Goal: Task Accomplishment & Management: Manage account settings

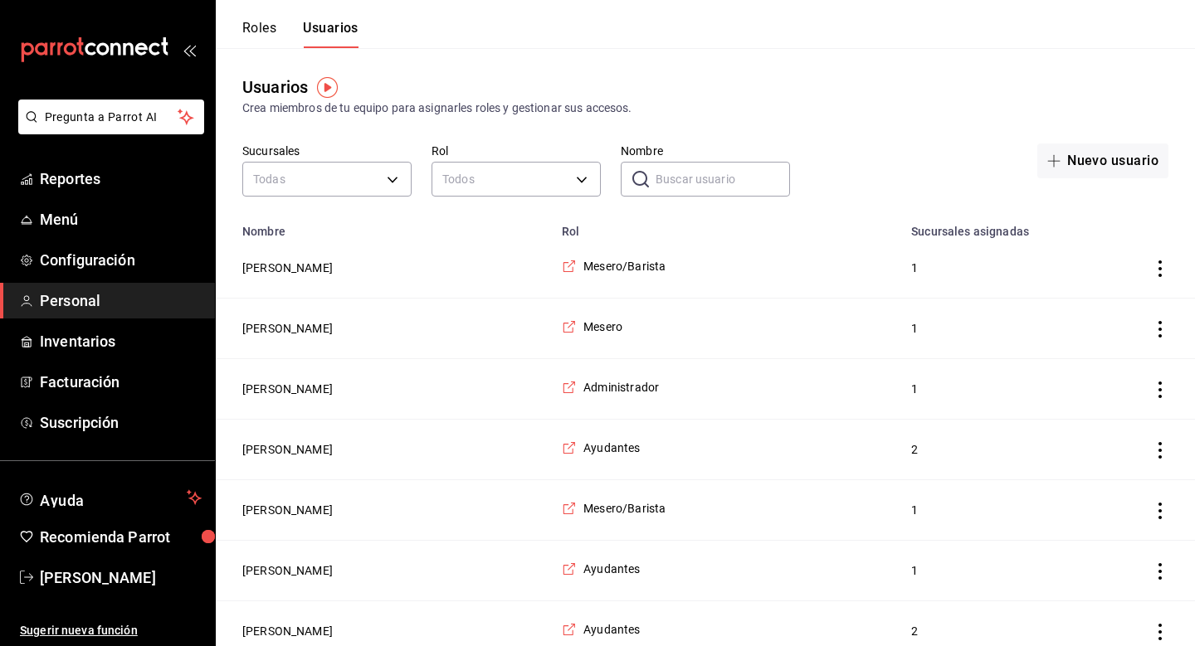
click at [266, 24] on button "Roles" at bounding box center [259, 34] width 34 height 28
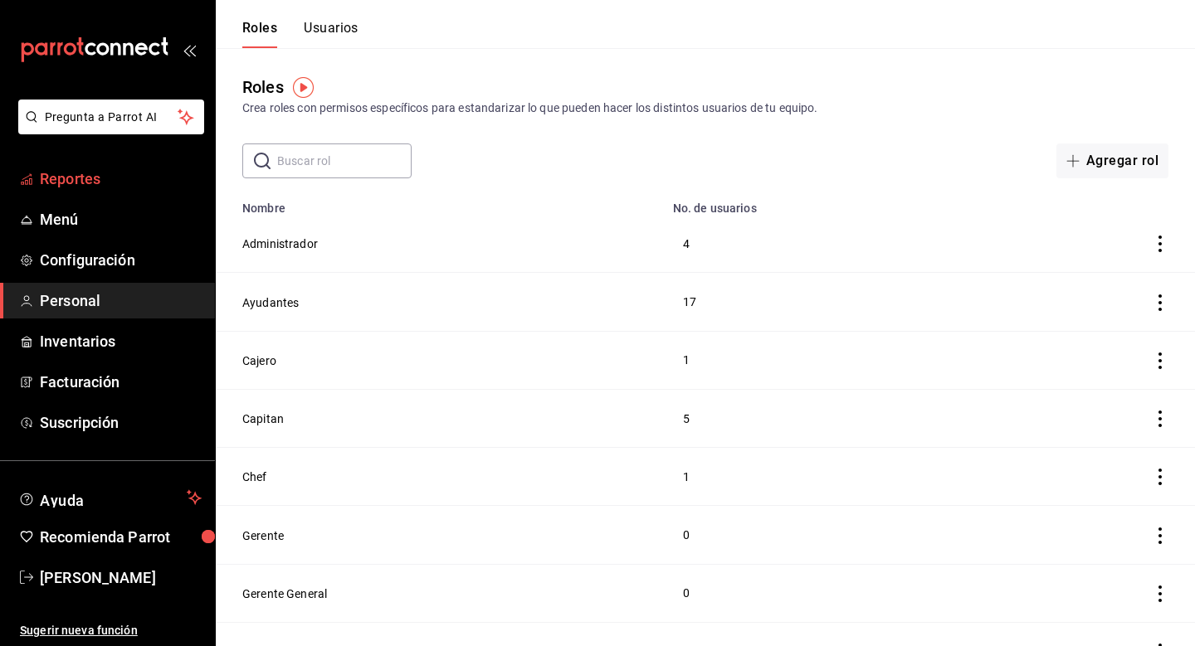
click at [98, 173] on span "Reportes" at bounding box center [121, 179] width 162 height 22
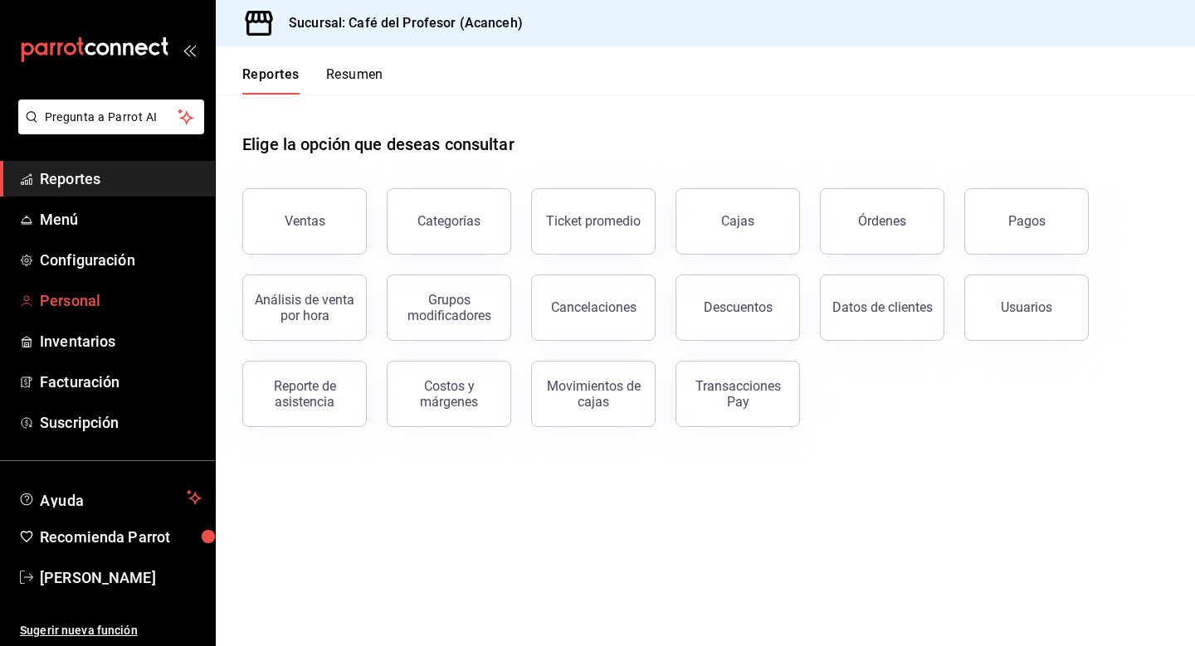
click at [72, 290] on span "Personal" at bounding box center [121, 301] width 162 height 22
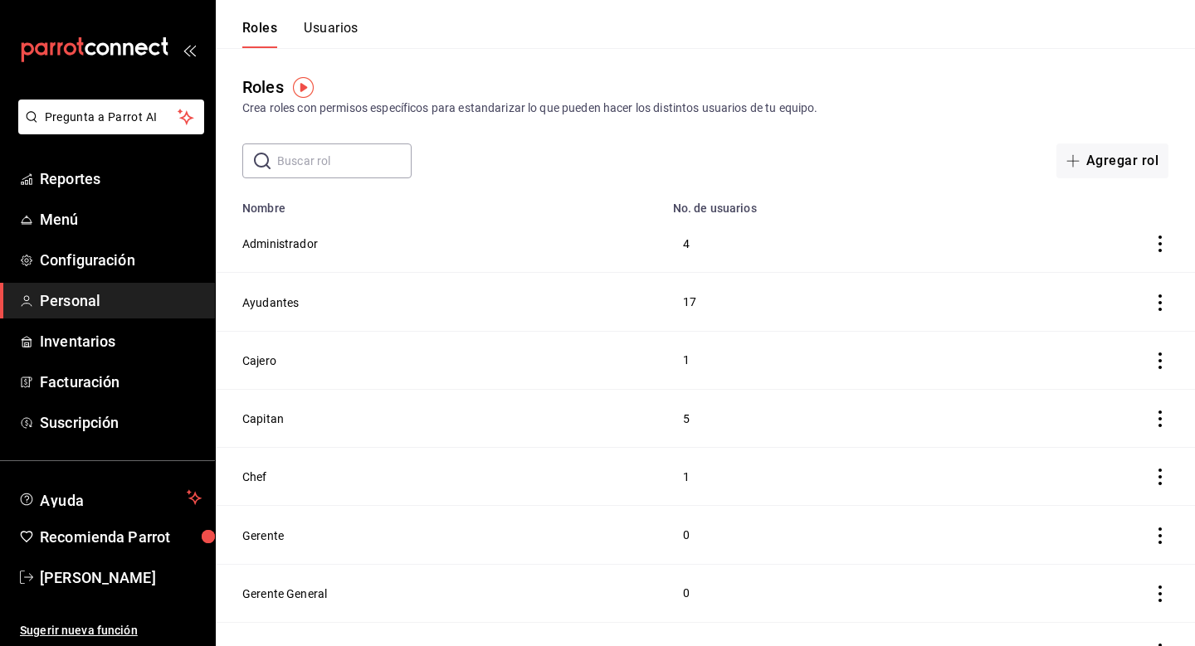
click at [337, 32] on button "Usuarios" at bounding box center [331, 34] width 55 height 28
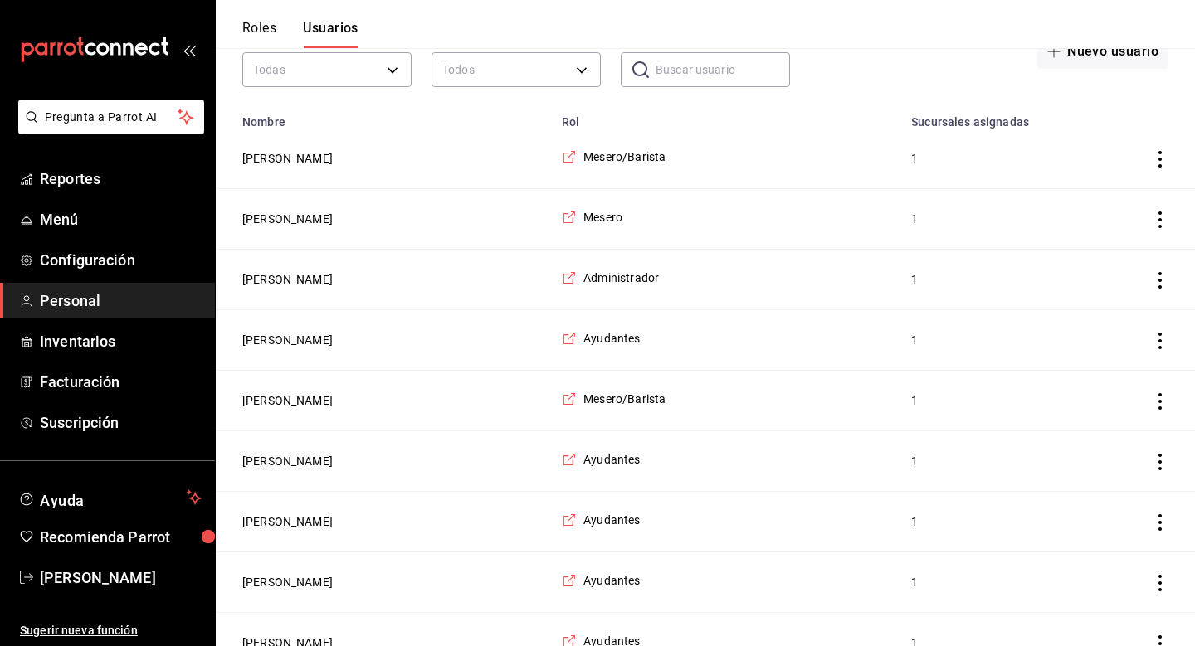
scroll to position [75, 0]
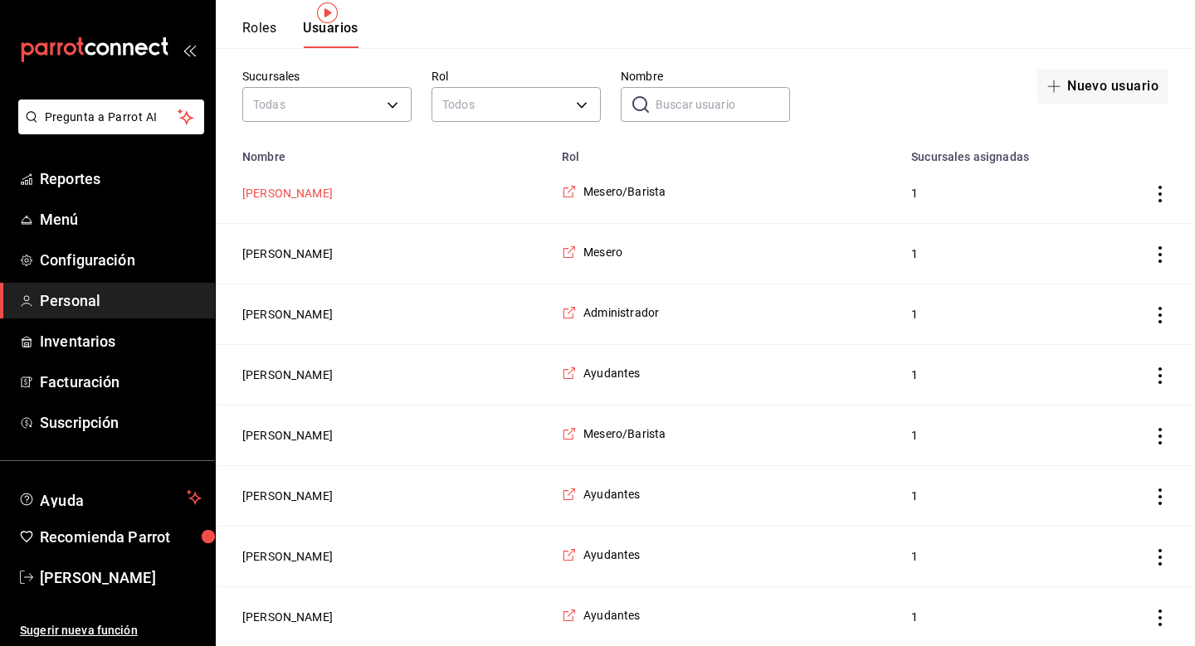
click at [275, 193] on button "Viki Cirerol" at bounding box center [287, 193] width 90 height 17
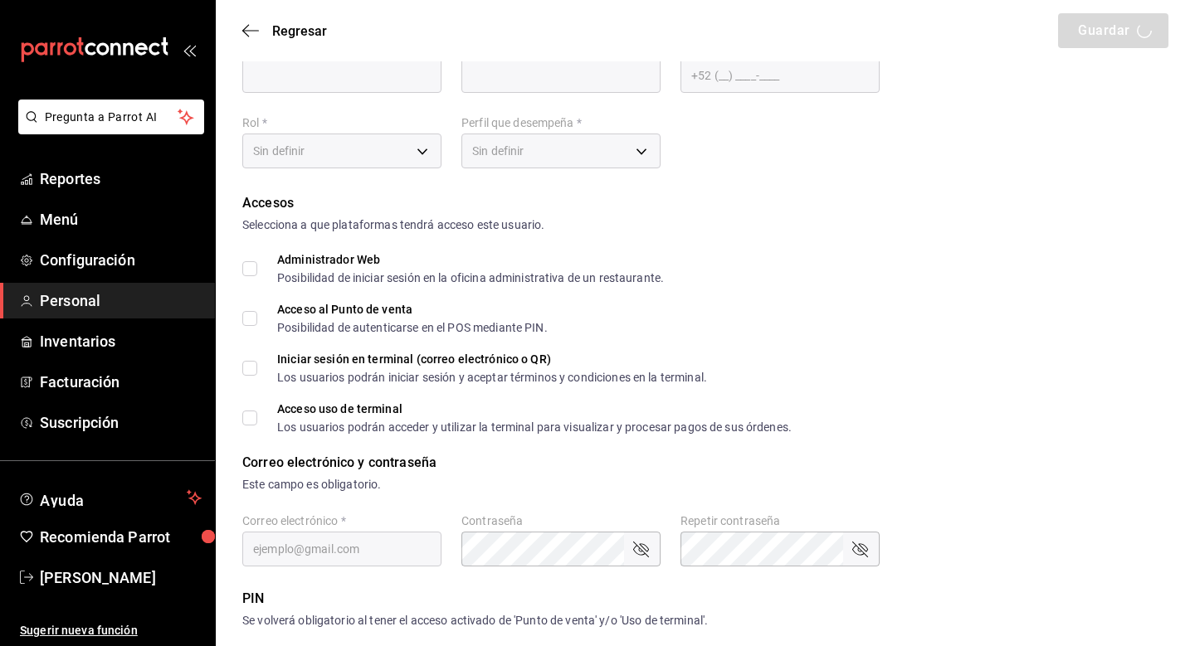
type input "Viki"
type input "Cirerol"
checkbox input "true"
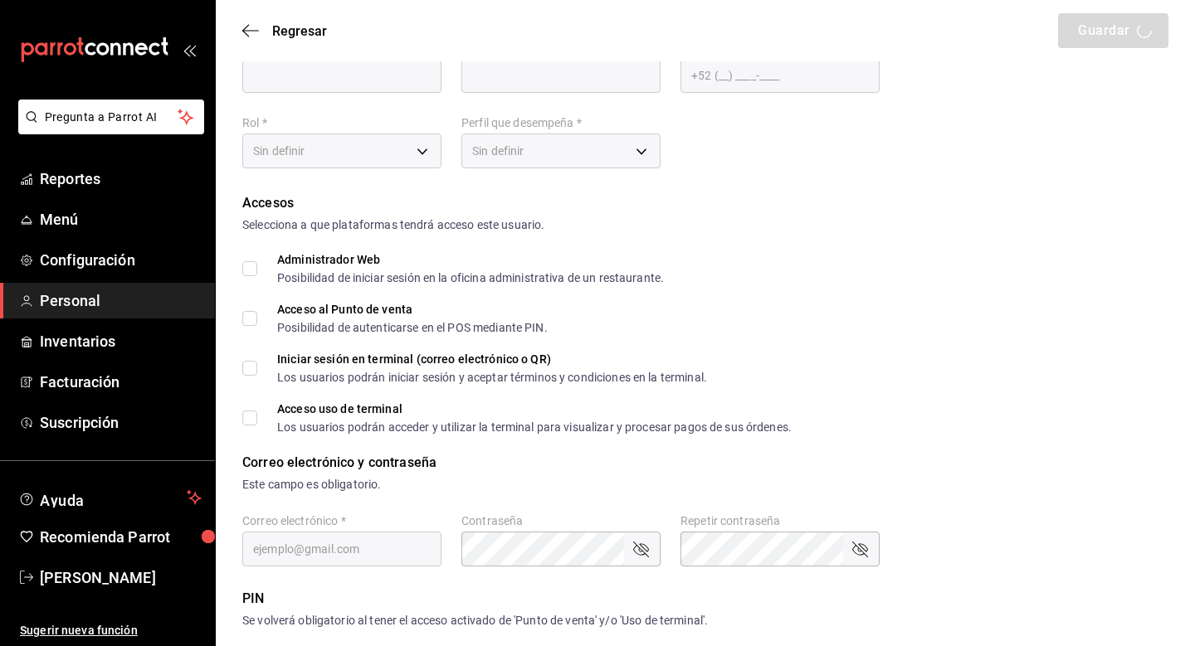
type input "lvrdzcirerol01@gmail.com"
type input "1201"
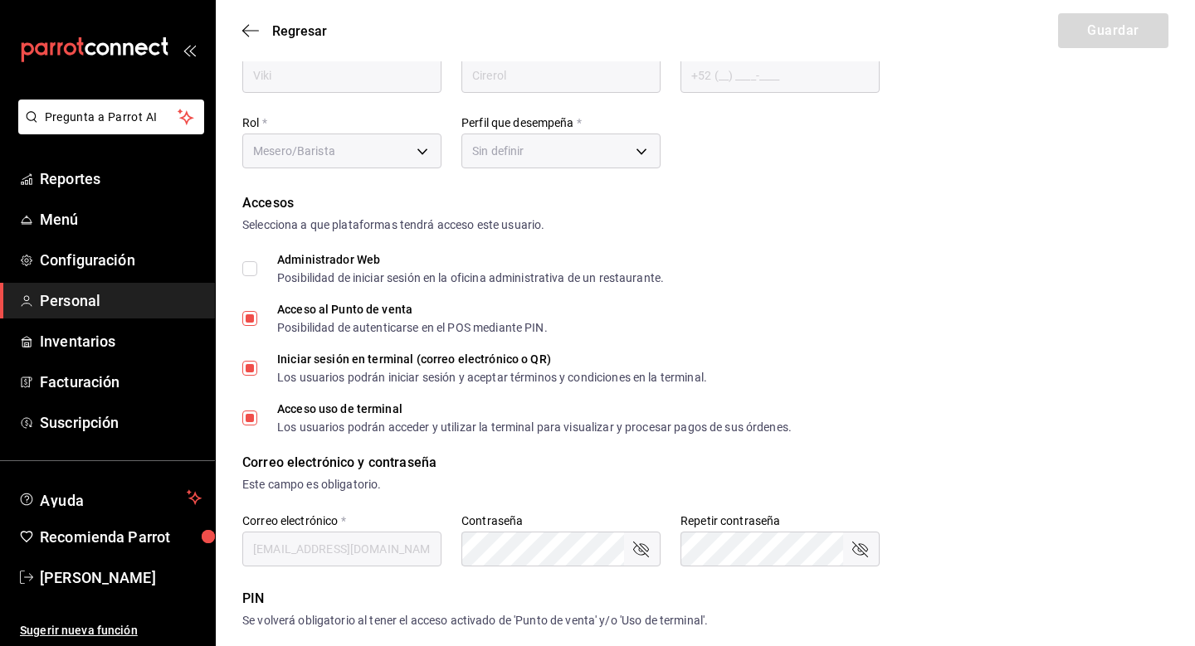
type input "f9c50c35-7d82-4388-8076-8e4bcaa1ebe8"
type input "UNDEFINED"
checkbox input "true"
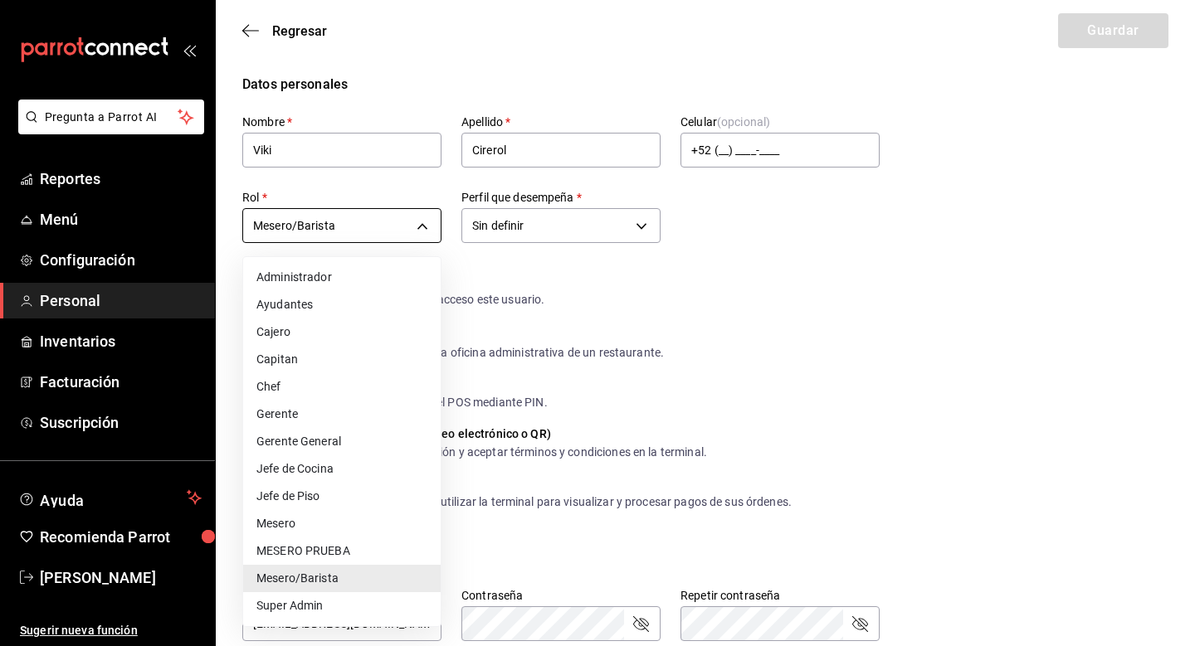
click at [422, 232] on body "Pregunta a Parrot AI Reportes Menú Configuración Personal Inventarios Facturaci…" at bounding box center [597, 605] width 1195 height 1211
click at [611, 229] on div at bounding box center [597, 323] width 1195 height 646
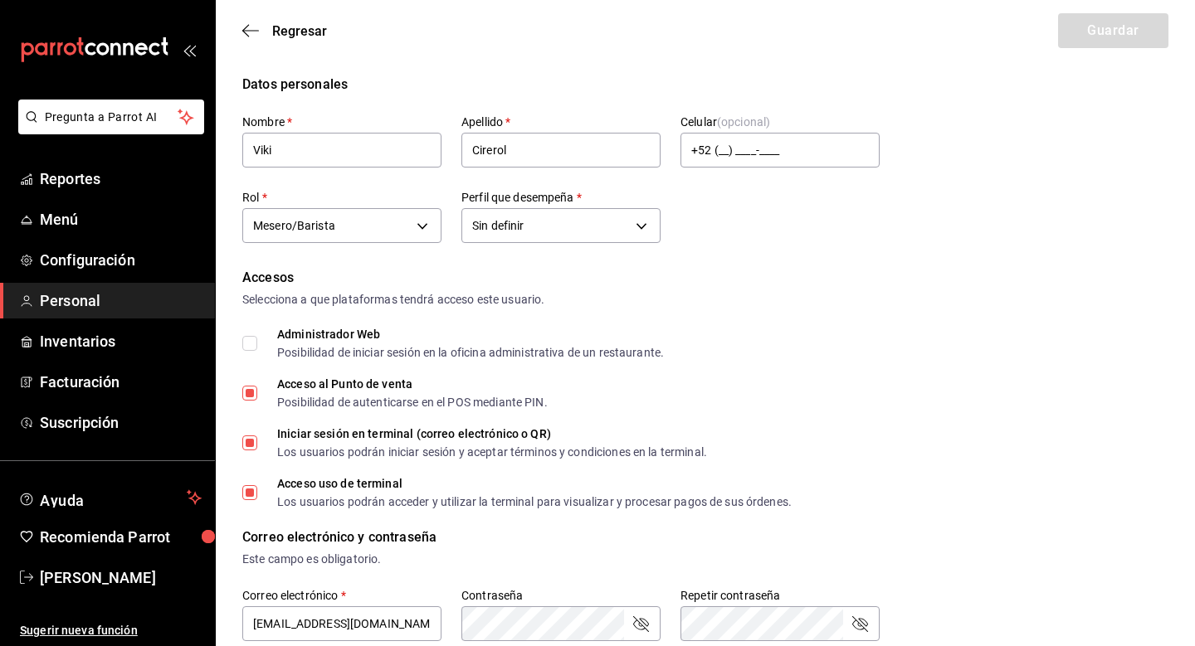
click at [611, 229] on body "Pregunta a Parrot AI Reportes Menú Configuración Personal Inventarios Facturaci…" at bounding box center [597, 605] width 1195 height 1211
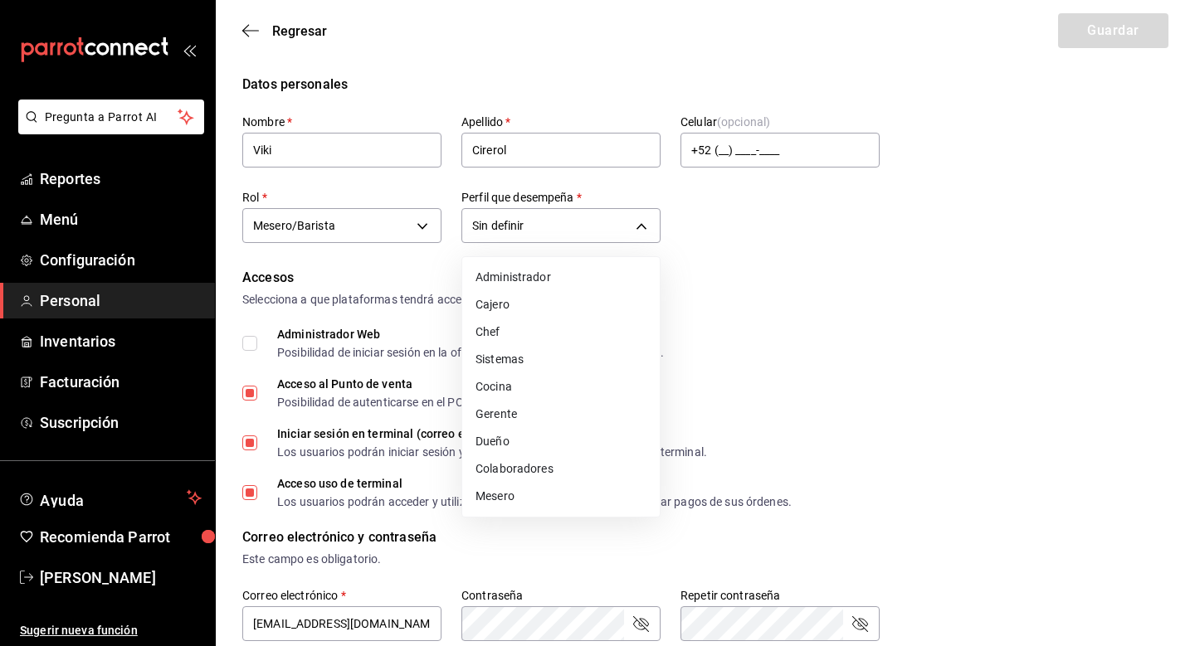
click at [765, 246] on div at bounding box center [597, 323] width 1195 height 646
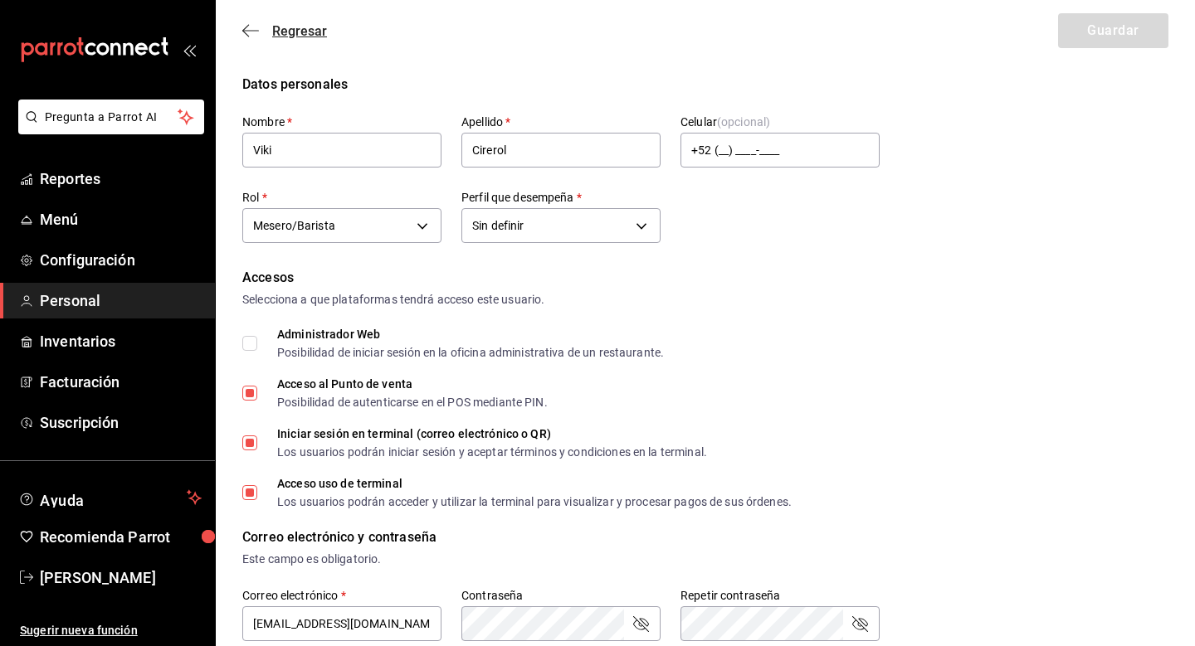
click at [253, 37] on icon "button" at bounding box center [250, 30] width 17 height 15
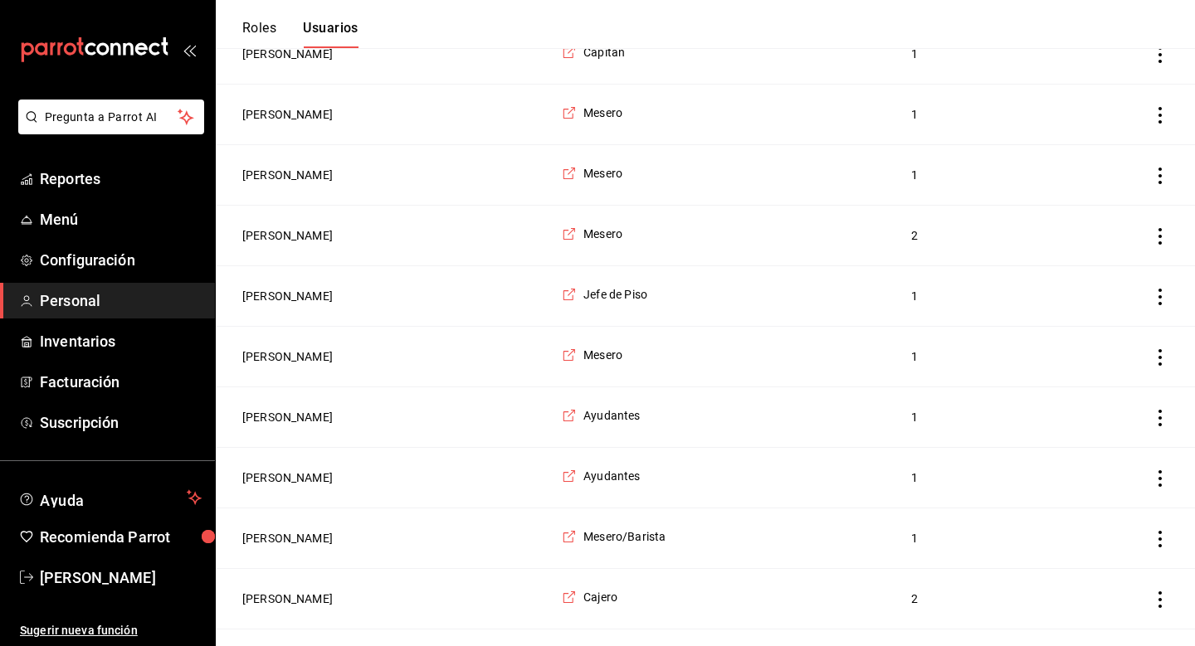
scroll to position [765, 0]
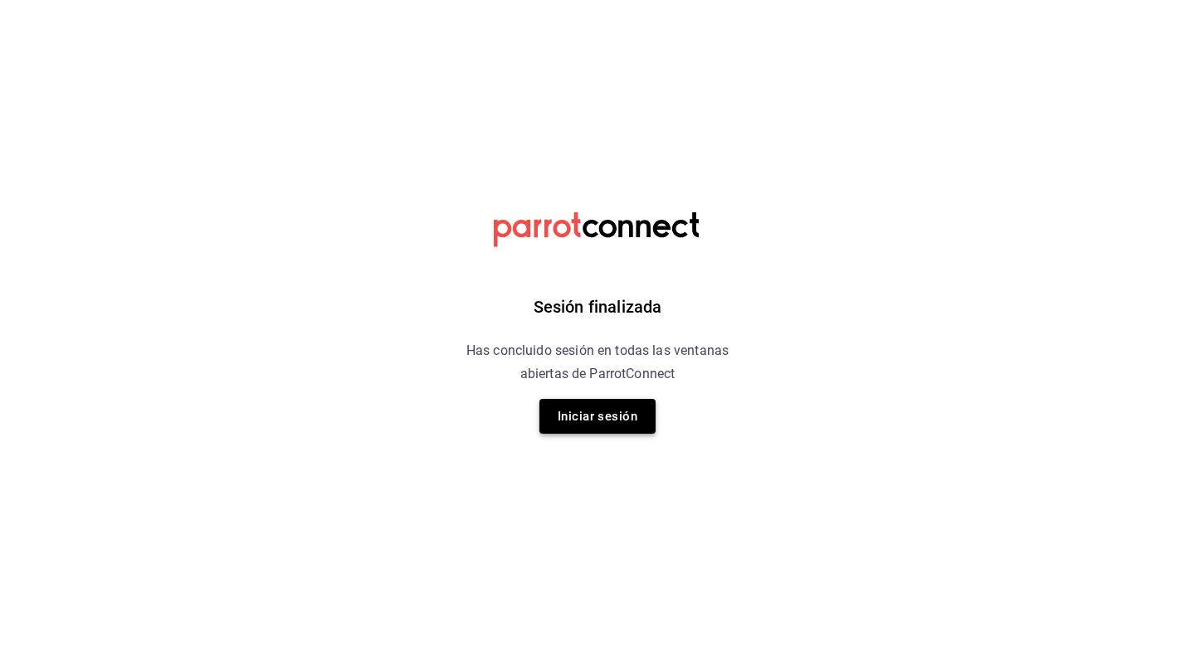
click at [620, 416] on button "Iniciar sesión" at bounding box center [597, 416] width 116 height 35
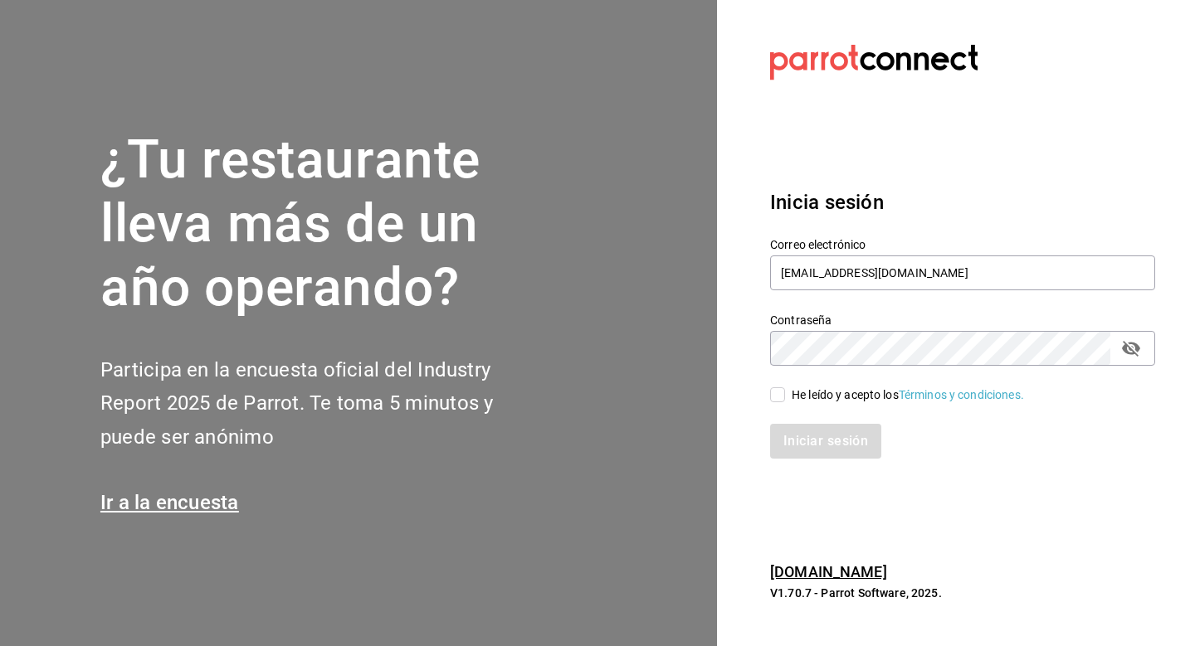
type input "lastrachef@gmail.com"
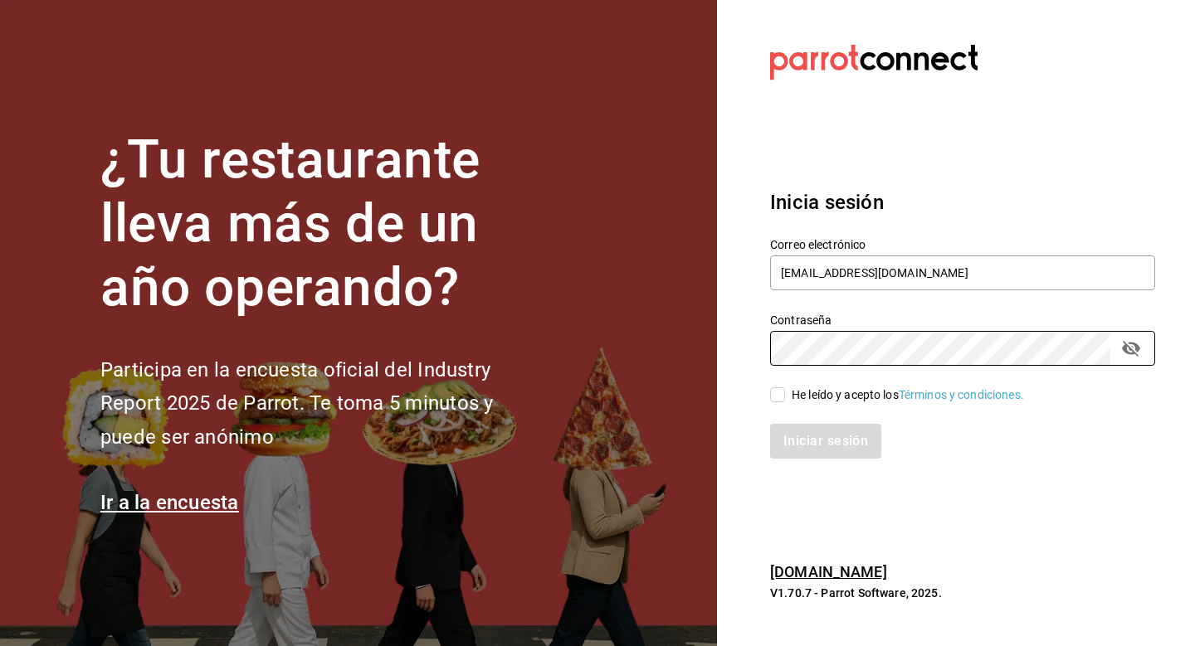
click at [816, 392] on div "He leído y acepto los Términos y condiciones." at bounding box center [908, 395] width 232 height 17
click at [785, 392] on input "He leído y acepto los Términos y condiciones." at bounding box center [777, 395] width 15 height 15
checkbox input "true"
click at [816, 436] on button "Iniciar sesión" at bounding box center [826, 441] width 113 height 35
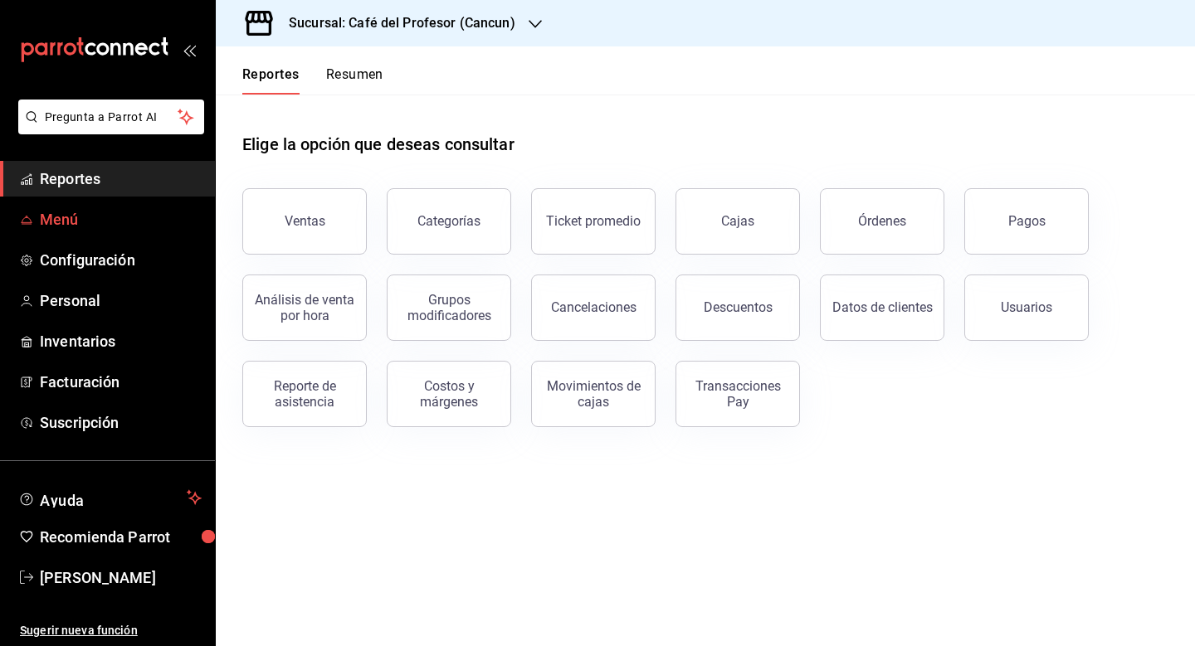
click at [74, 219] on span "Menú" at bounding box center [121, 219] width 162 height 22
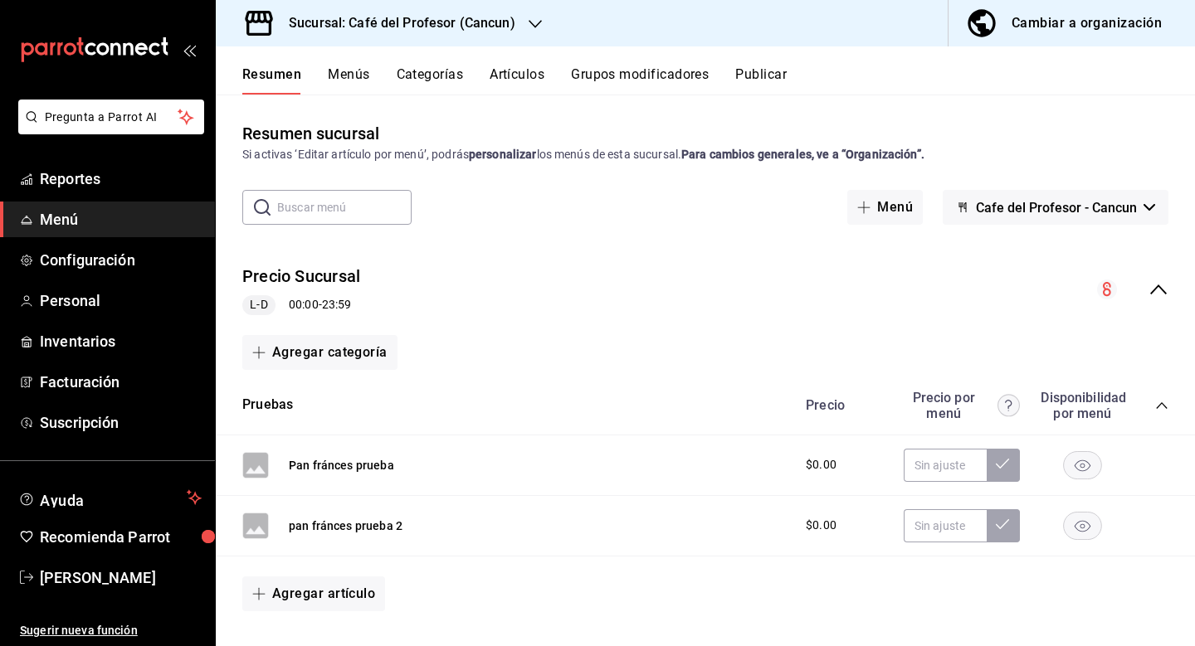
click at [361, 214] on input "text" at bounding box center [344, 207] width 134 height 33
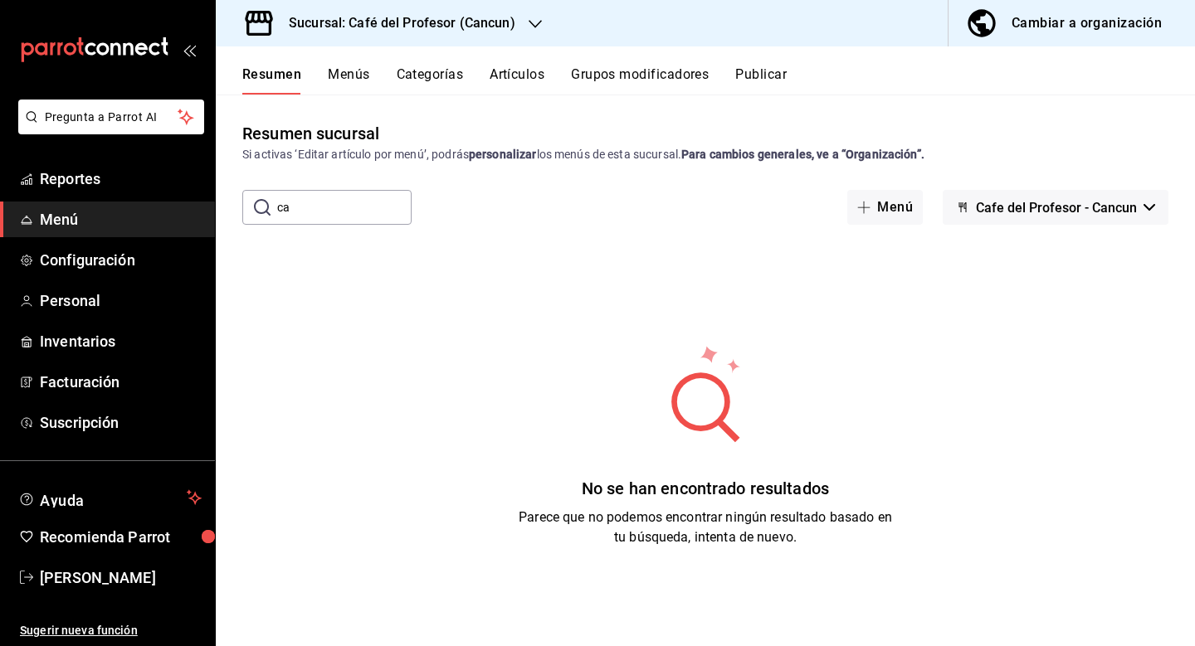
type input "c"
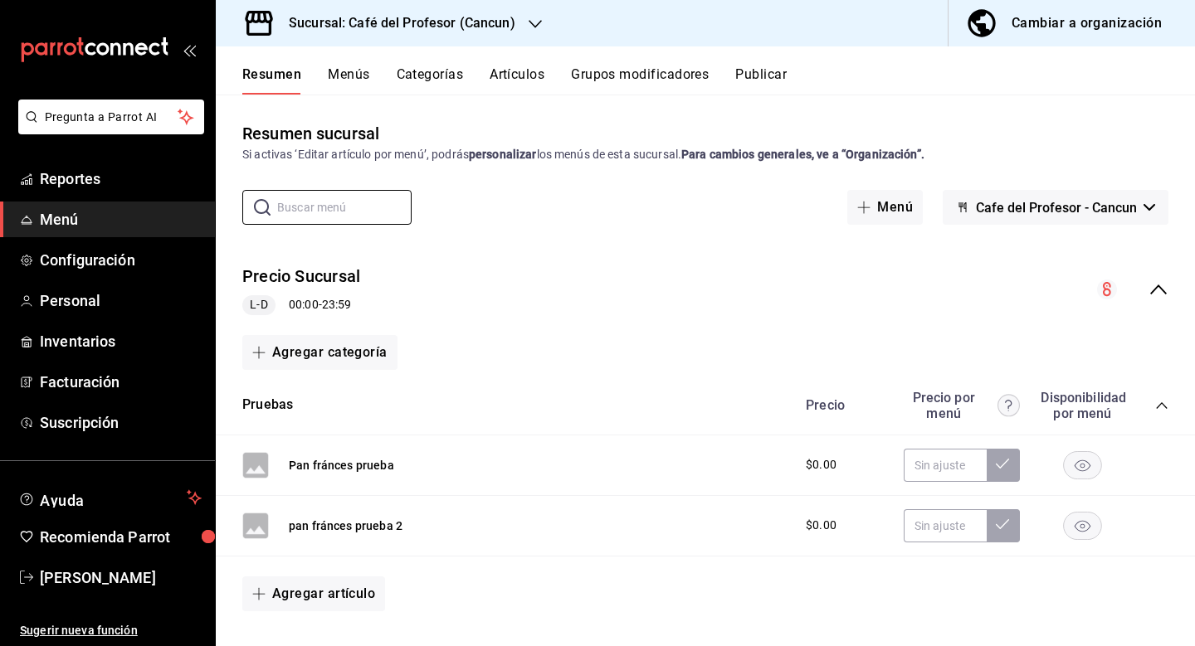
click at [355, 70] on button "Menús" at bounding box center [348, 80] width 41 height 28
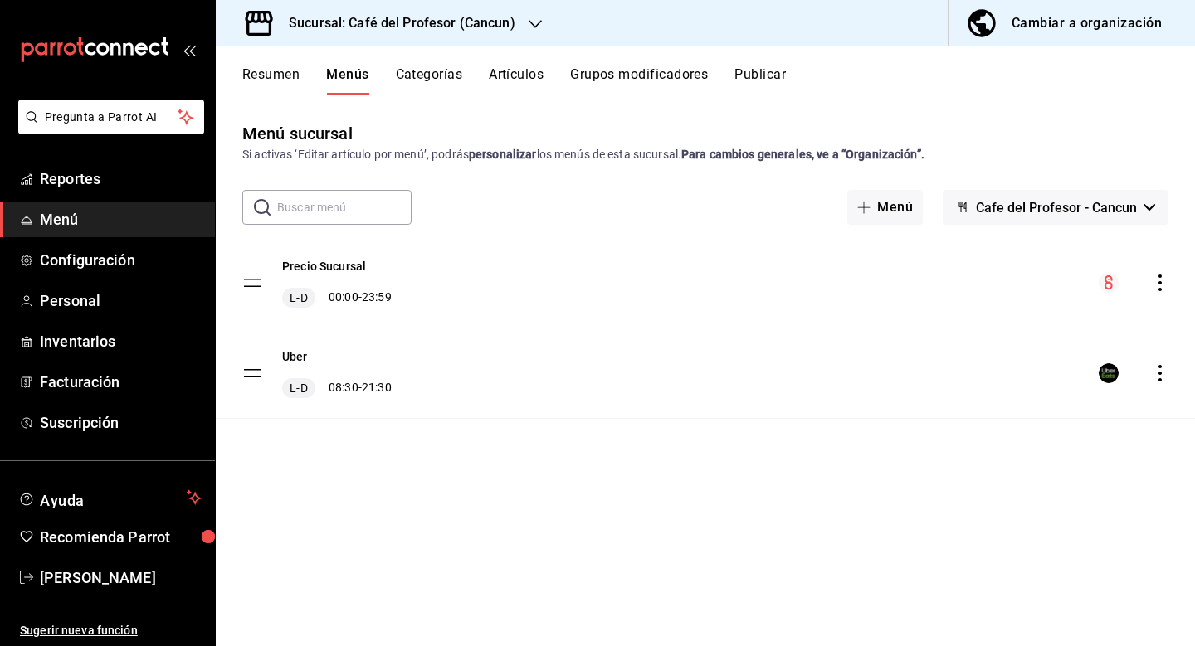
click at [441, 71] on button "Categorías" at bounding box center [429, 80] width 67 height 28
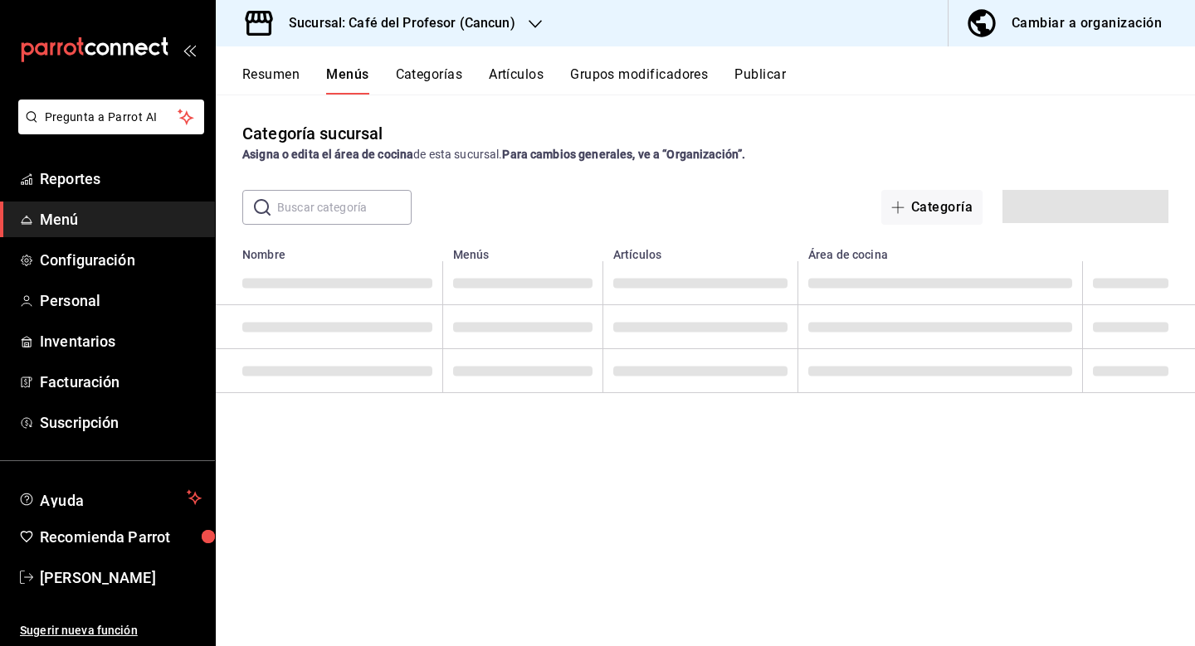
click at [483, 75] on div "Resumen Menús Categorías Artículos Grupos modificadores Publicar" at bounding box center [718, 80] width 953 height 28
click at [515, 77] on button "Artículos" at bounding box center [517, 80] width 55 height 28
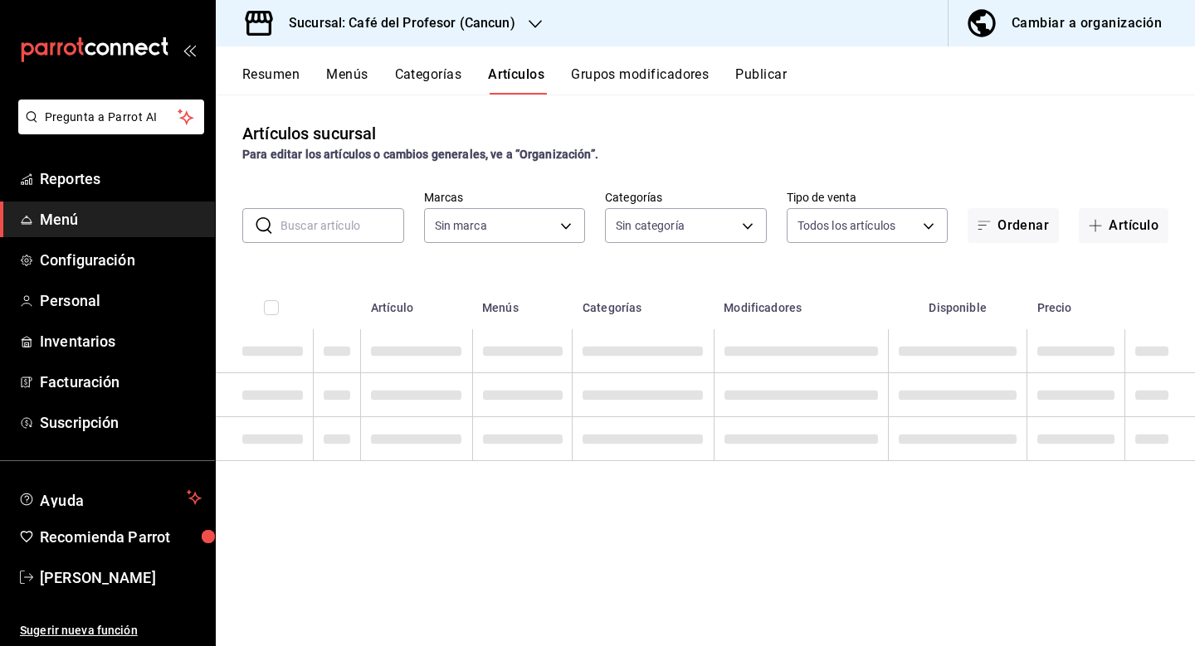
type input "c124c12d-dc0e-4a3d-911f-5b13390841f9"
type input "6914d4d7-e8a1-419b-ae6f-75b77527da8c,ea0836e2-bfd0-459c-897e-73978e21b2e2,45dd8…"
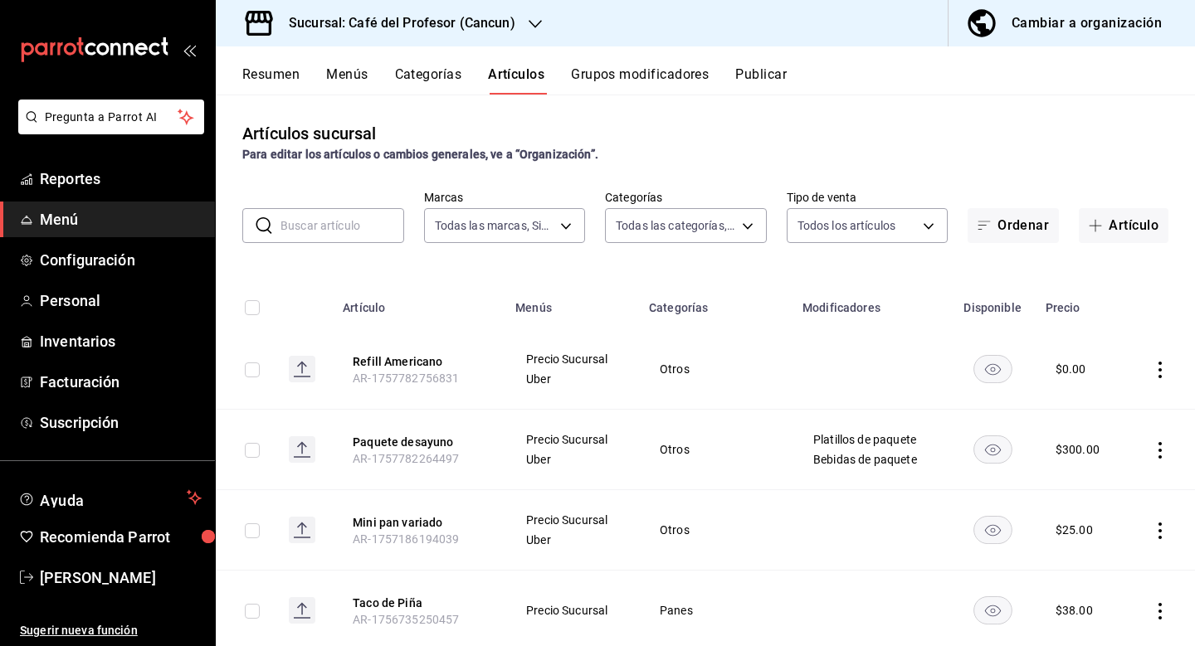
click at [353, 225] on input "text" at bounding box center [342, 225] width 124 height 33
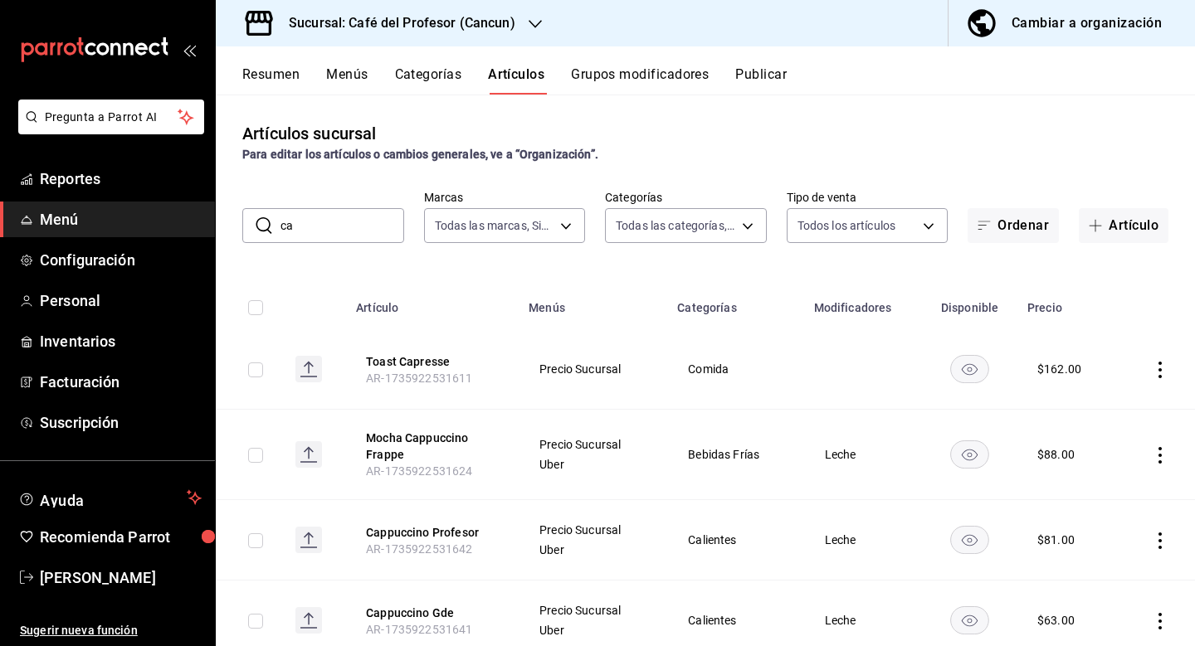
type input "c"
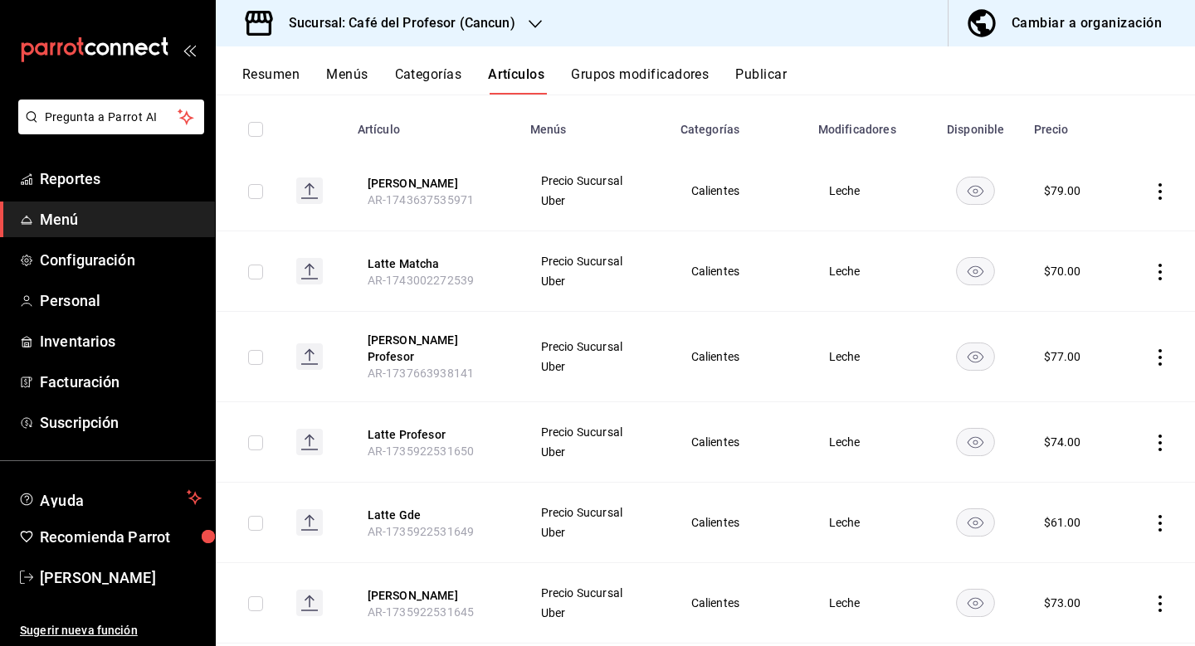
scroll to position [183, 0]
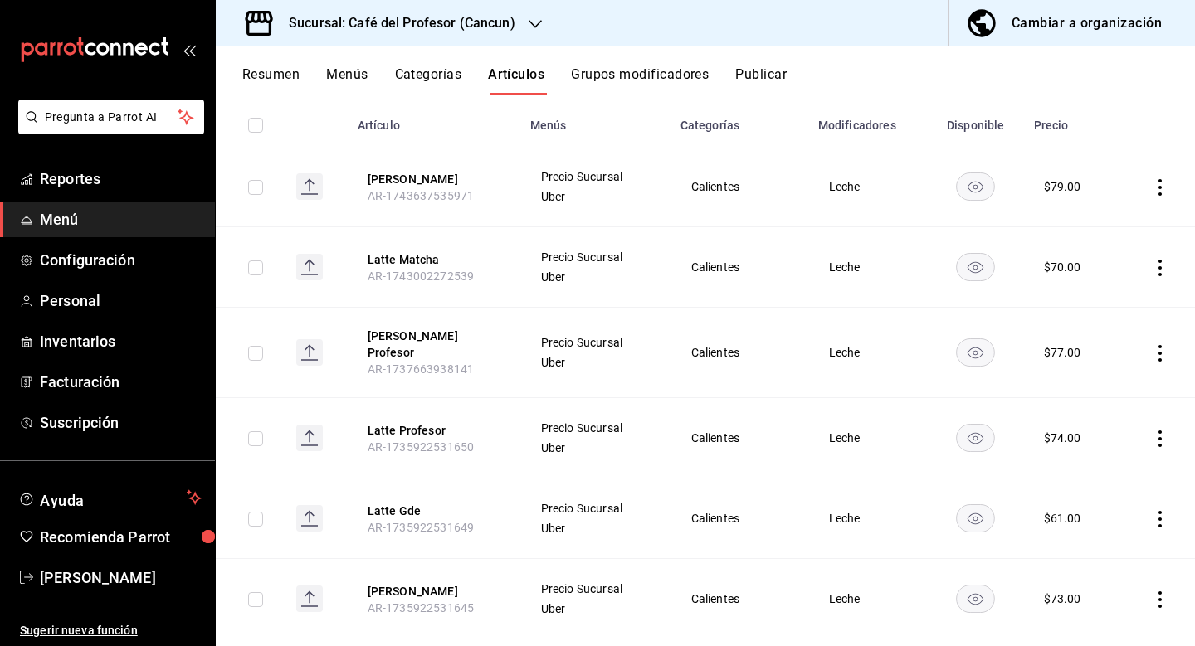
type input "latte"
drag, startPoint x: 982, startPoint y: 271, endPoint x: 793, endPoint y: 202, distance: 200.3
click at [966, 271] on icon "availability-product" at bounding box center [975, 267] width 39 height 28
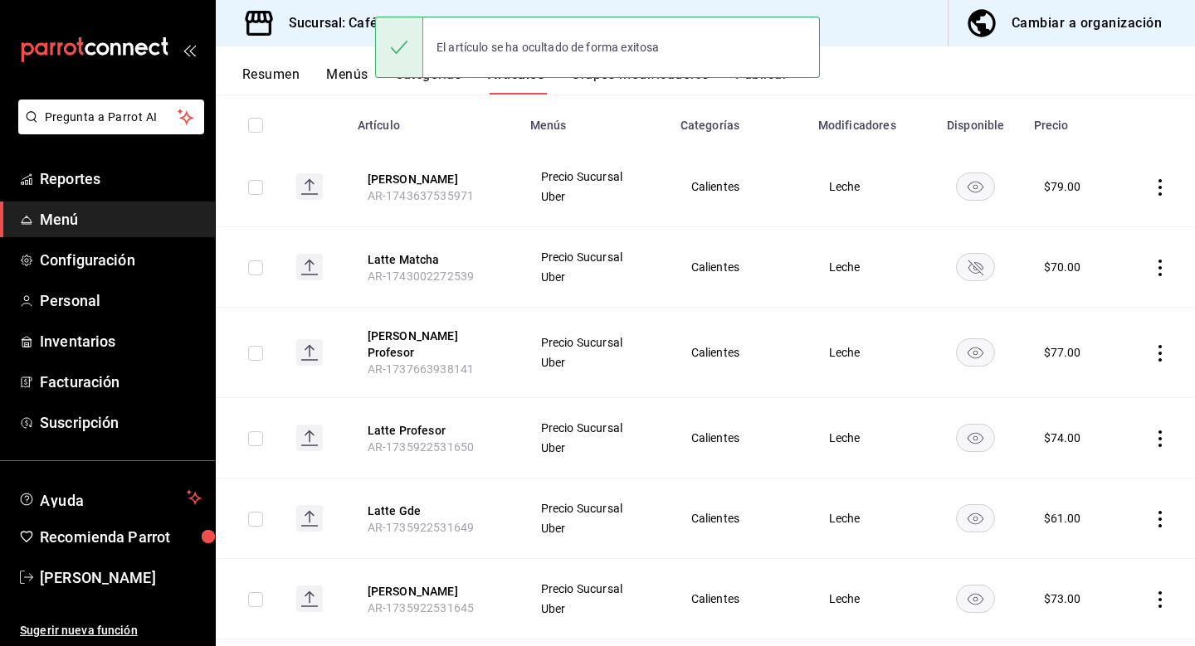
click at [334, 26] on h3 "Sucursal: Café del Profesor (Cancun)" at bounding box center [395, 23] width 240 height 20
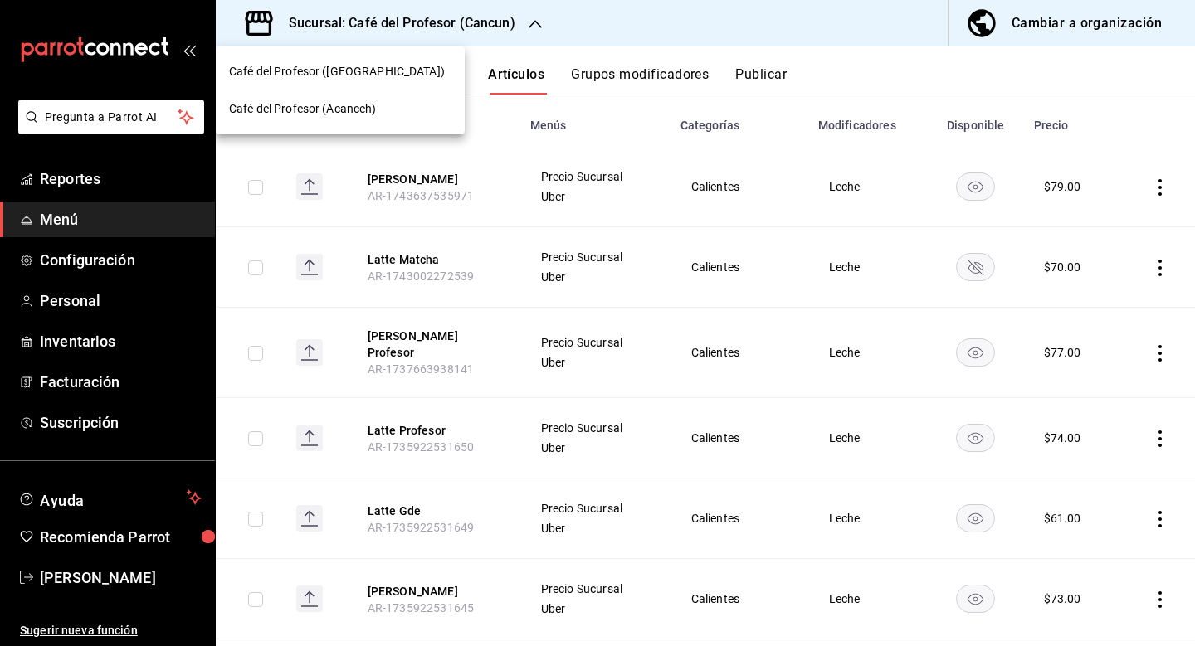
click at [324, 113] on span "Café del Profesor (Acanceh)" at bounding box center [303, 108] width 148 height 17
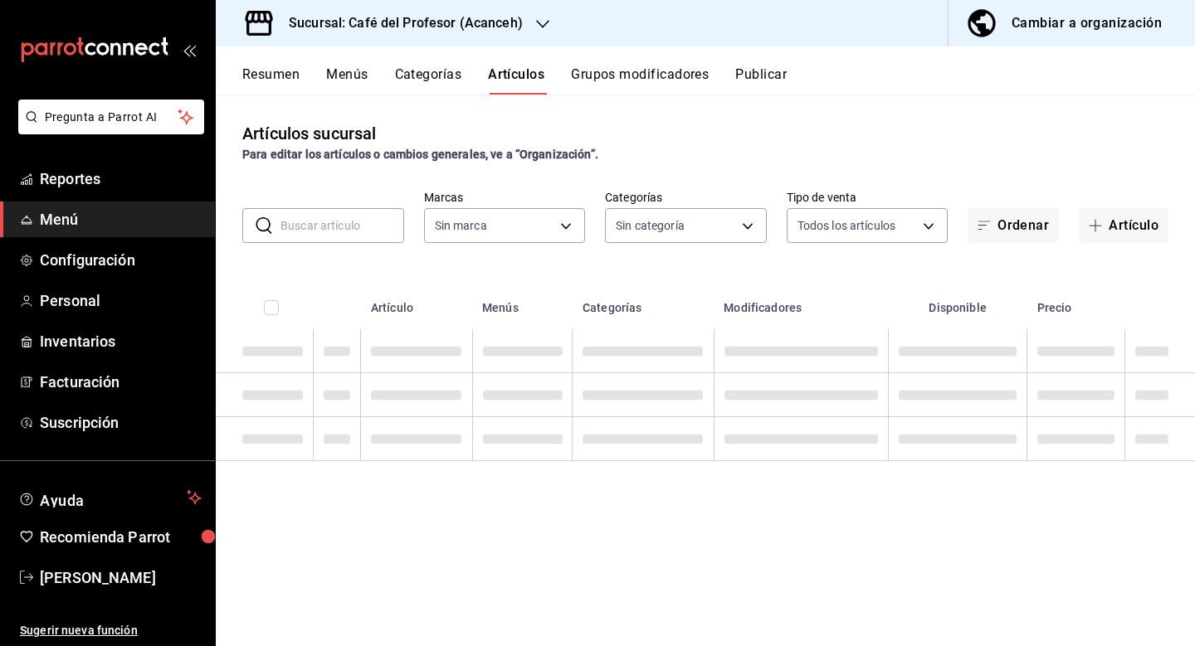
type input "c1a8b8e6-187f-497f-b24d-8667d510d931"
type input "4305b257-4ed0-4a91-825b-ae0a7ac471fc,287941b6-0598-490c-9fb6-63fb84a2c712,be1aa…"
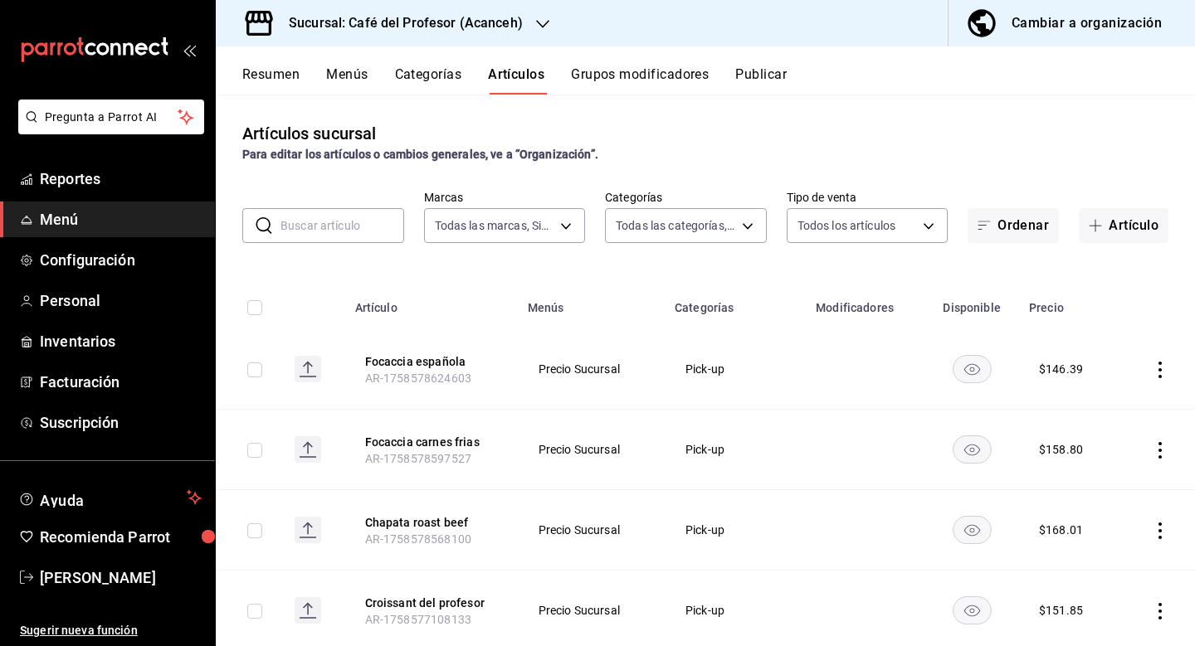
click at [356, 241] on input "text" at bounding box center [342, 225] width 124 height 33
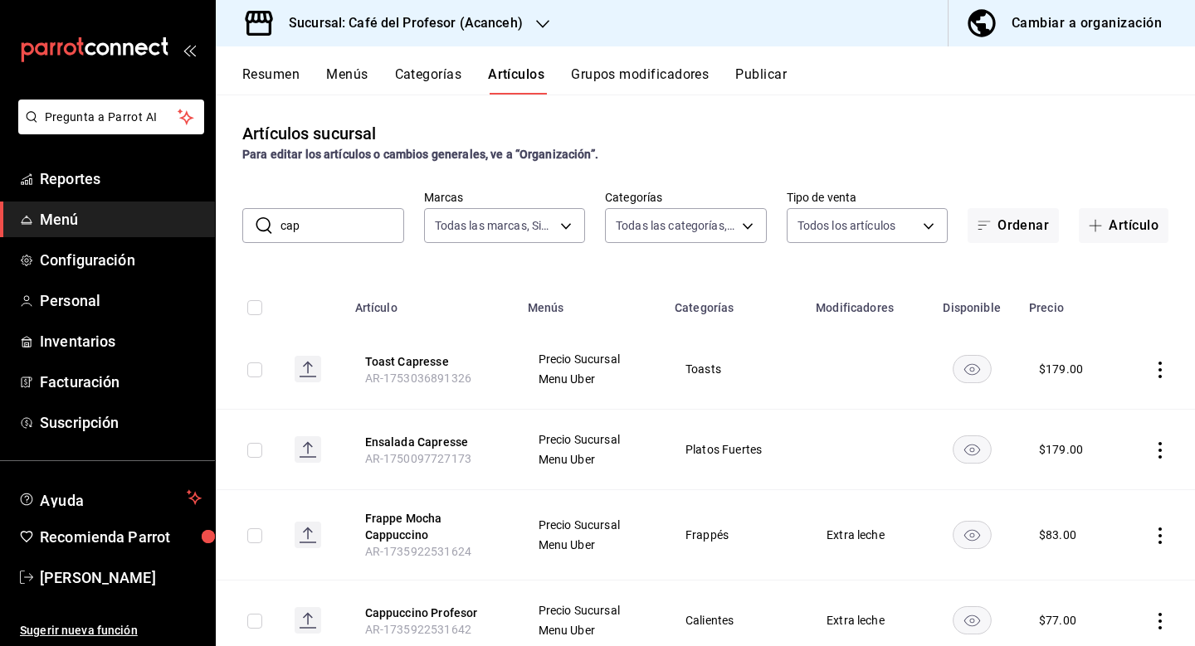
scroll to position [0, 0]
click at [344, 232] on input "cap" at bounding box center [342, 225] width 124 height 33
type input "c"
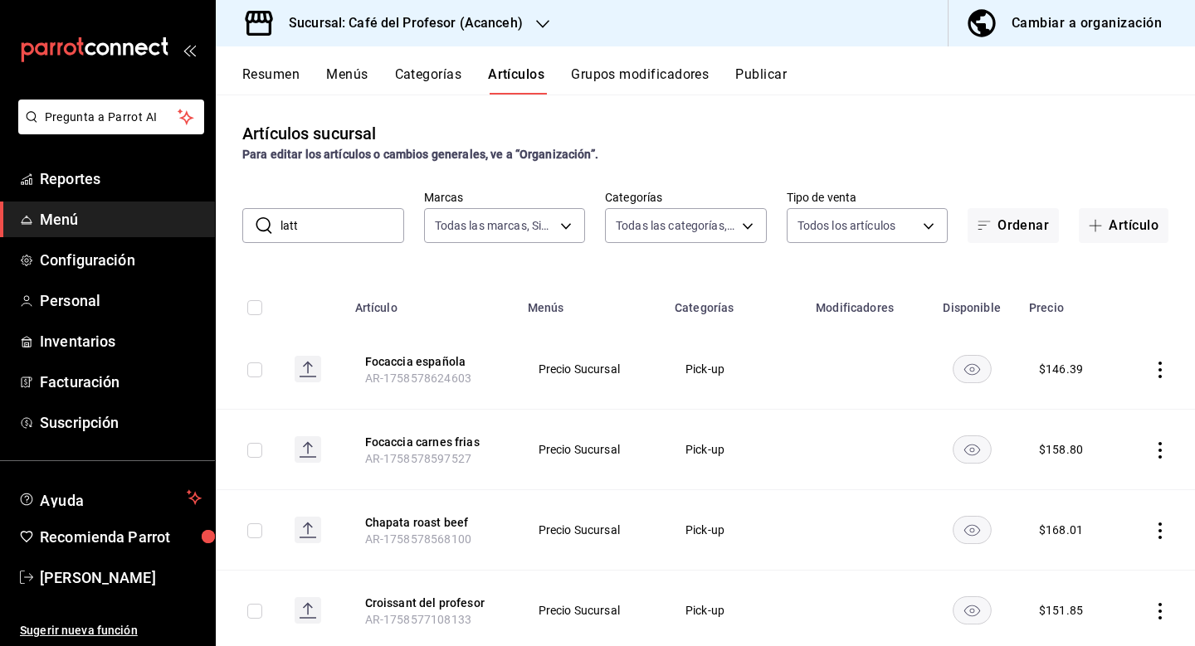
type input "latte"
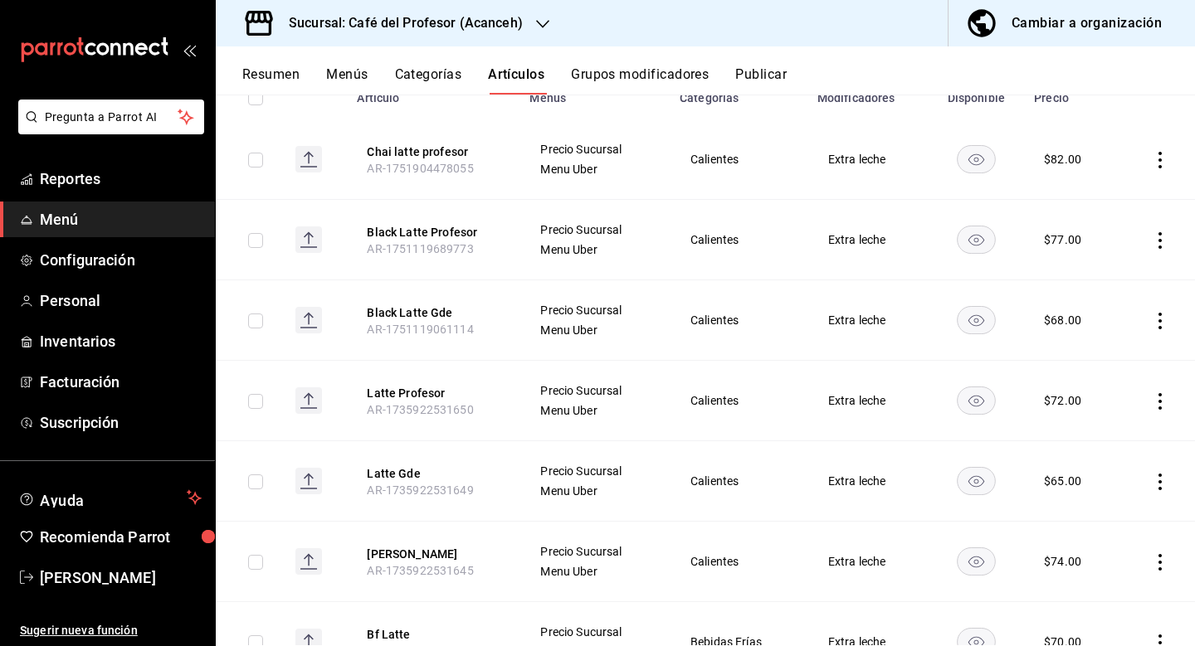
scroll to position [212, 0]
